Goal: Information Seeking & Learning: Learn about a topic

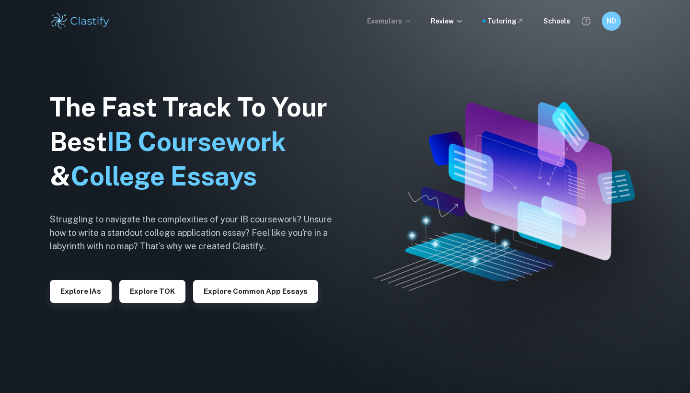
click at [403, 21] on p "Exemplars" at bounding box center [389, 21] width 45 height 11
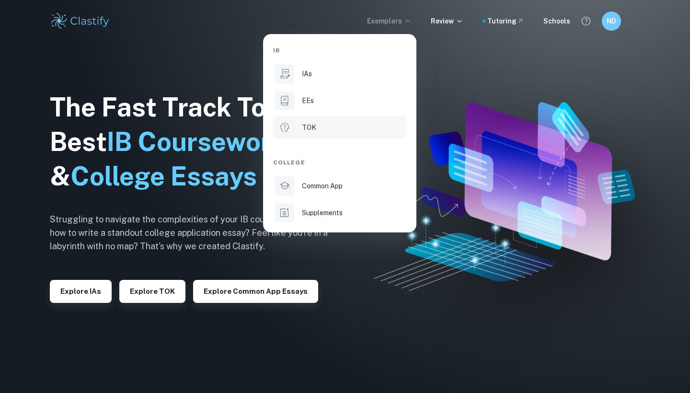
click at [351, 133] on li "TOK" at bounding box center [339, 127] width 133 height 23
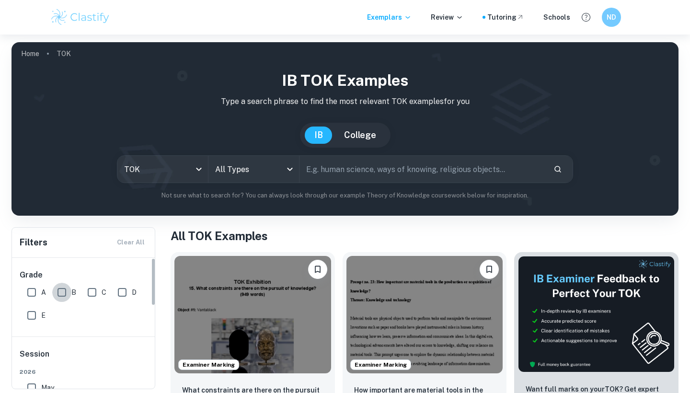
click at [58, 293] on input "B" at bounding box center [61, 292] width 19 height 19
checkbox input "true"
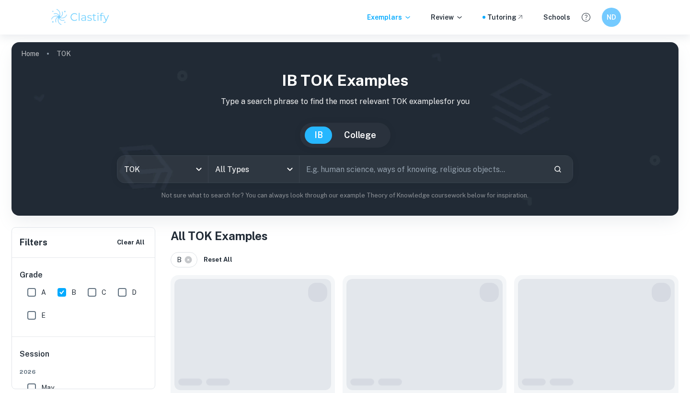
click at [31, 293] on input "A" at bounding box center [31, 292] width 19 height 19
checkbox input "true"
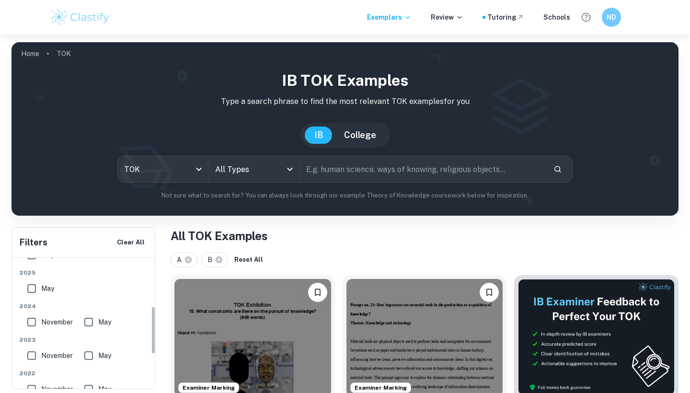
scroll to position [130, 0]
click at [32, 283] on input "May" at bounding box center [31, 290] width 19 height 19
checkbox input "true"
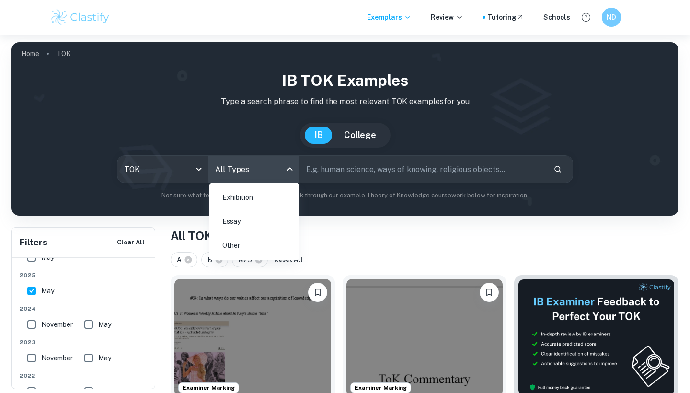
click at [272, 174] on body "We value your privacy We use cookies to enhance your browsing experience, serve…" at bounding box center [345, 231] width 690 height 393
click at [263, 216] on li "Essay" at bounding box center [254, 221] width 83 height 22
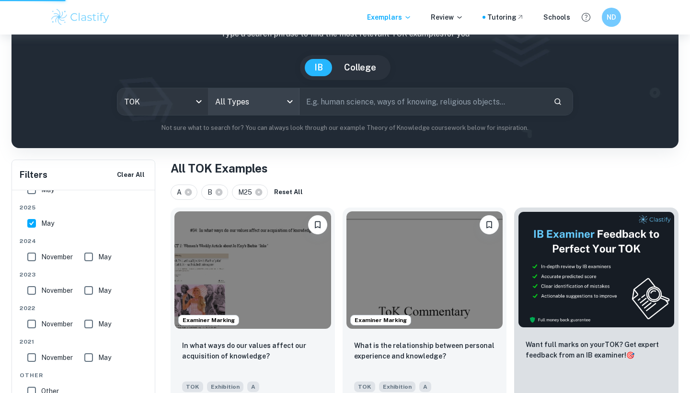
scroll to position [86, 0]
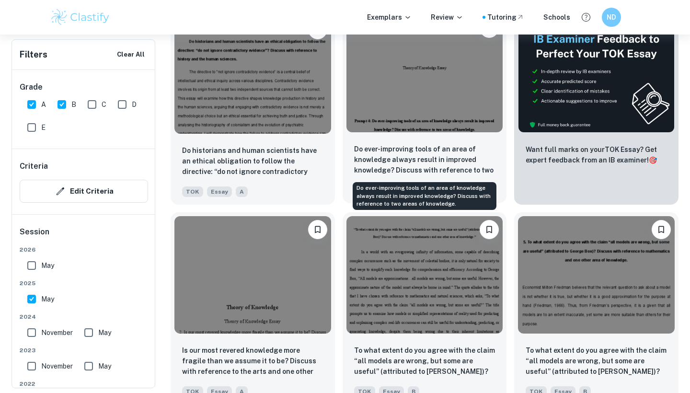
scroll to position [371, 0]
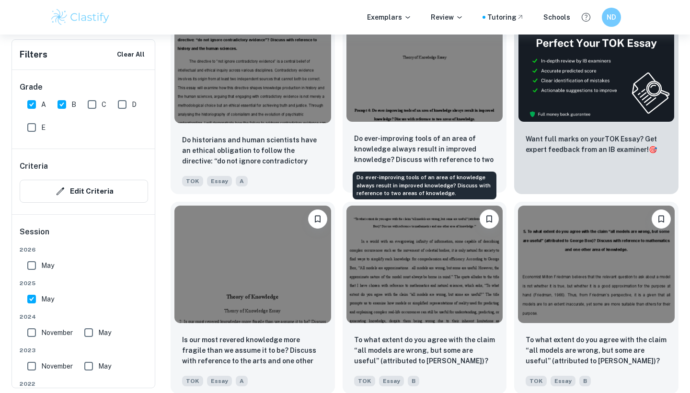
click at [449, 147] on p "Do ever-improving tools of an area of knowledge always result in improved knowl…" at bounding box center [424, 149] width 141 height 33
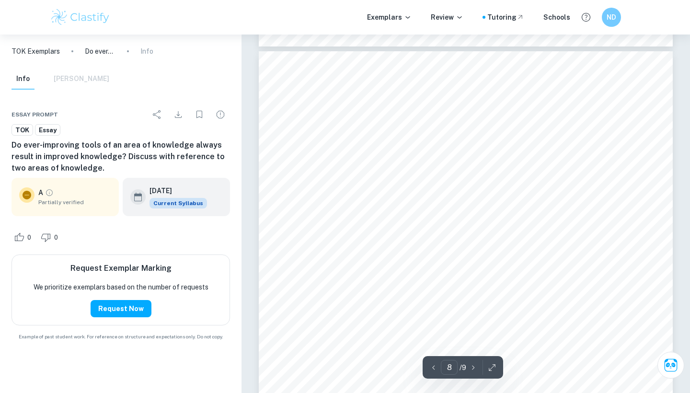
scroll to position [3913, 0]
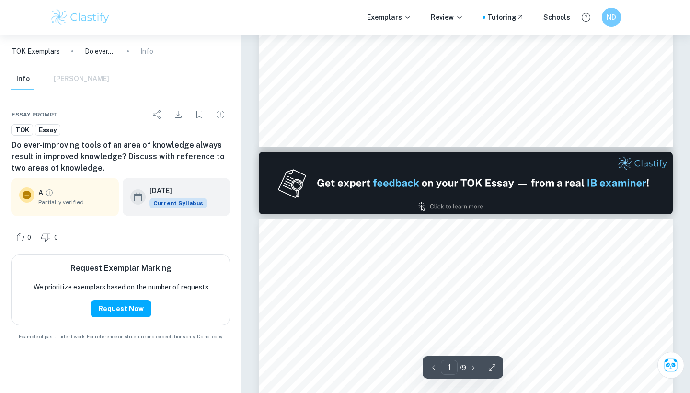
type input "2"
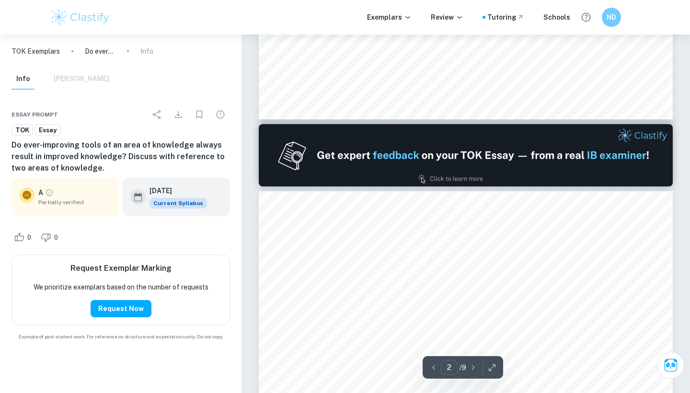
scroll to position [454, 0]
